Goal: Check status: Check status

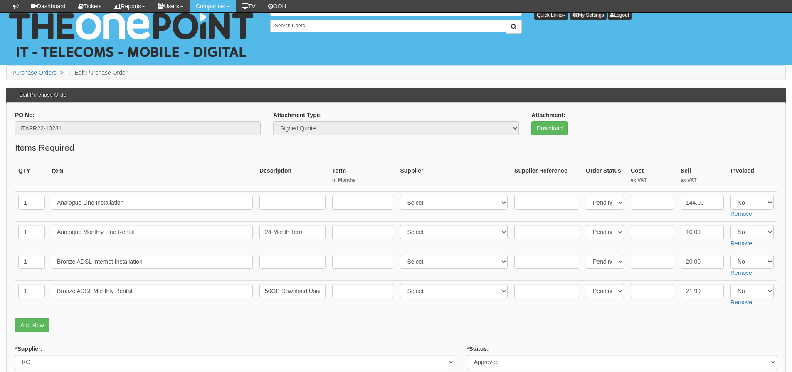
scroll to position [291, 0]
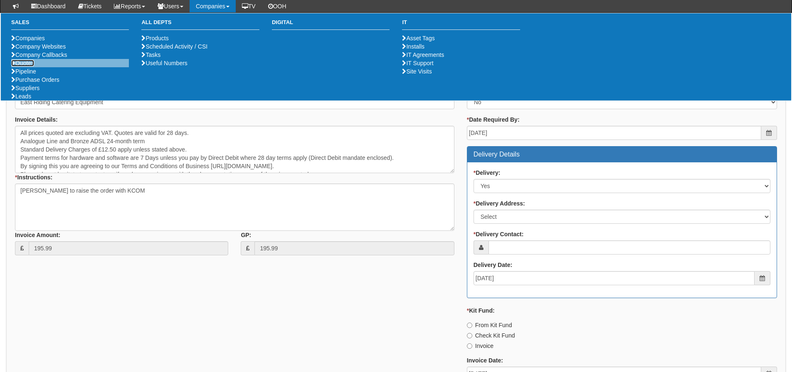
click at [25, 67] on link "Quotes" at bounding box center [22, 63] width 23 height 7
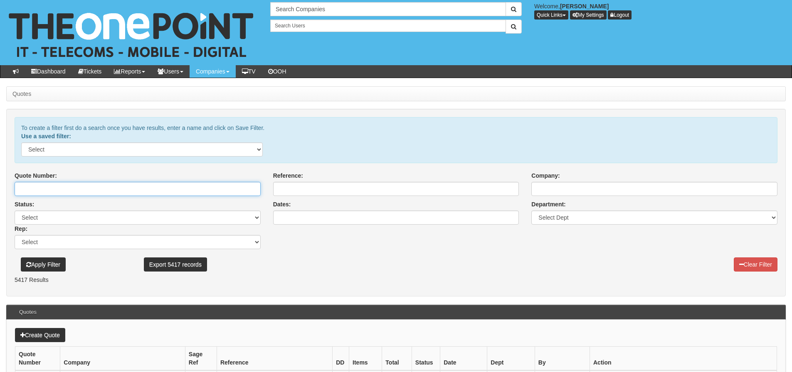
click at [79, 188] on input "Quote Number:" at bounding box center [138, 189] width 246 height 14
type input "11949"
click at [21, 258] on button "Apply Filter" at bounding box center [43, 265] width 45 height 14
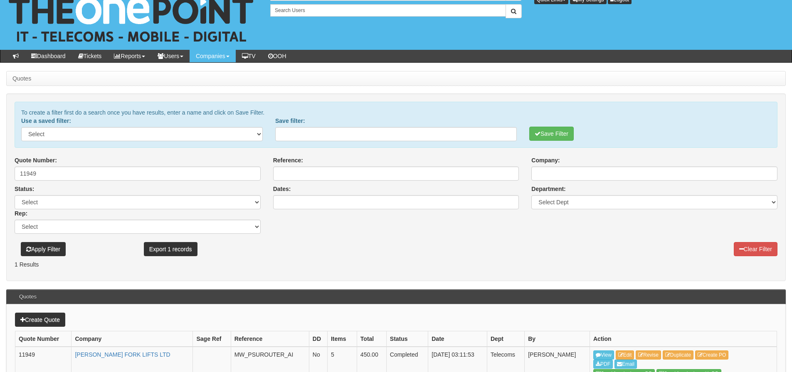
scroll to position [42, 0]
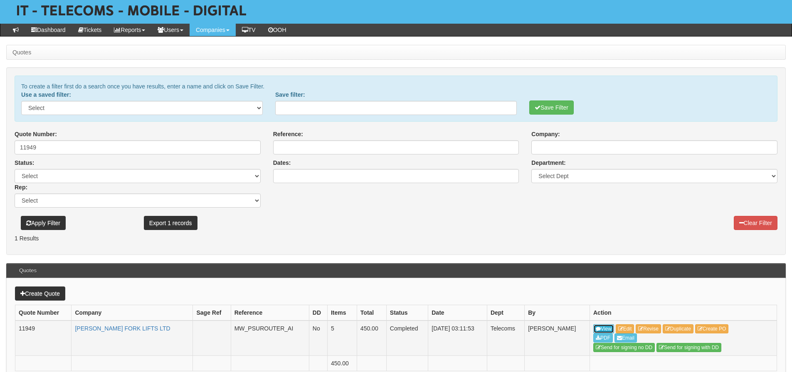
click at [599, 325] on link "View" at bounding box center [603, 329] width 21 height 9
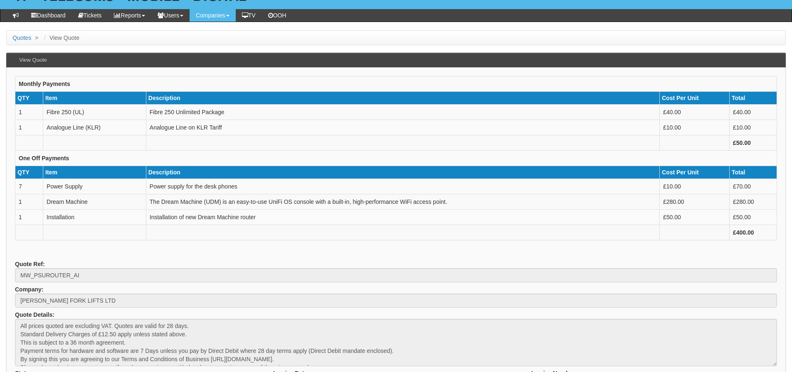
scroll to position [42, 0]
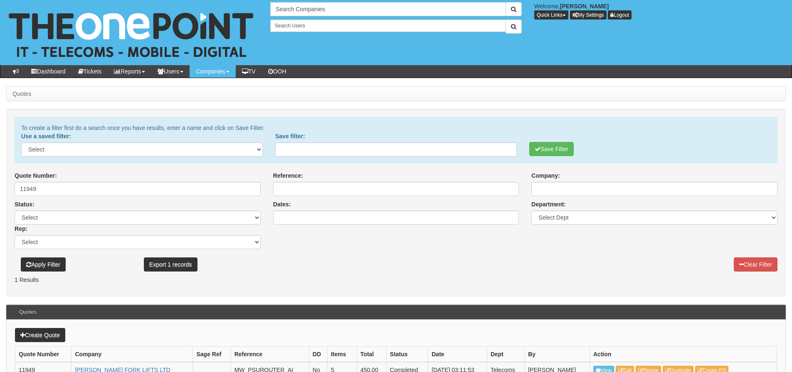
scroll to position [42, 0]
